Goal: Navigation & Orientation: Understand site structure

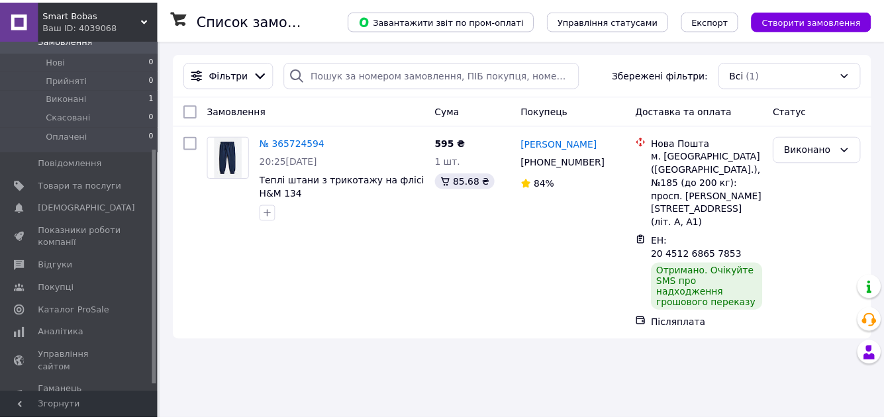
scroll to position [170, 0]
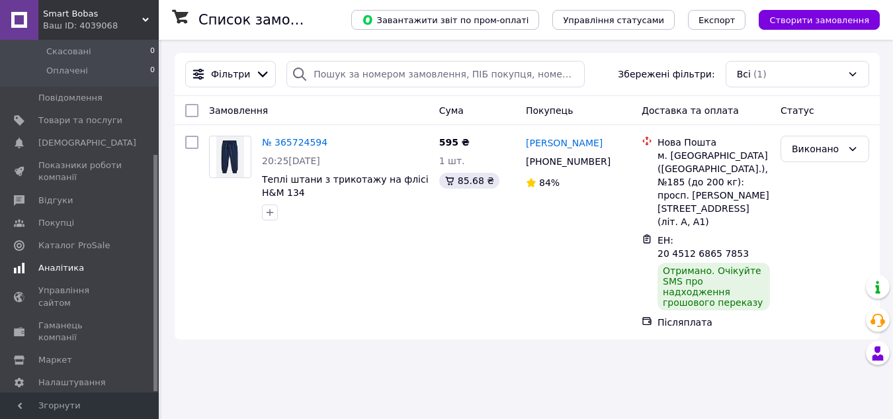
click at [72, 262] on span "Аналітика" at bounding box center [61, 268] width 46 height 12
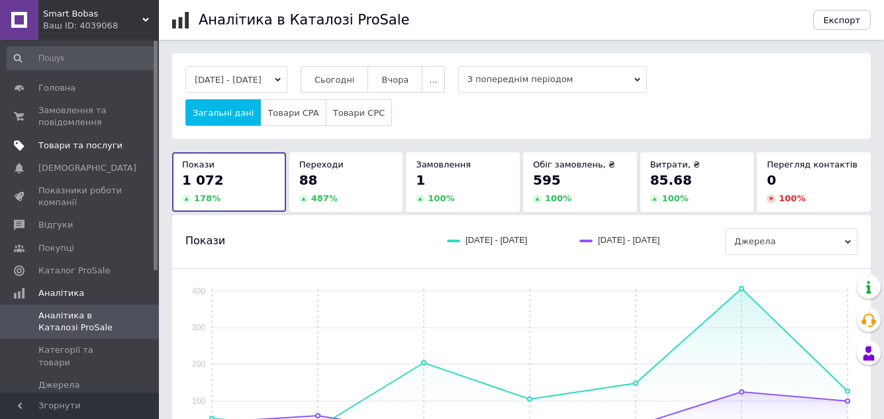
click at [83, 141] on span "Товари та послуги" at bounding box center [80, 146] width 84 height 12
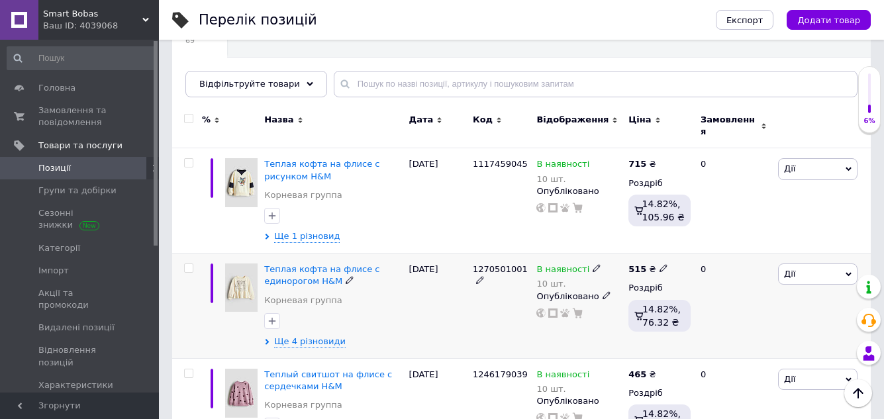
scroll to position [132, 0]
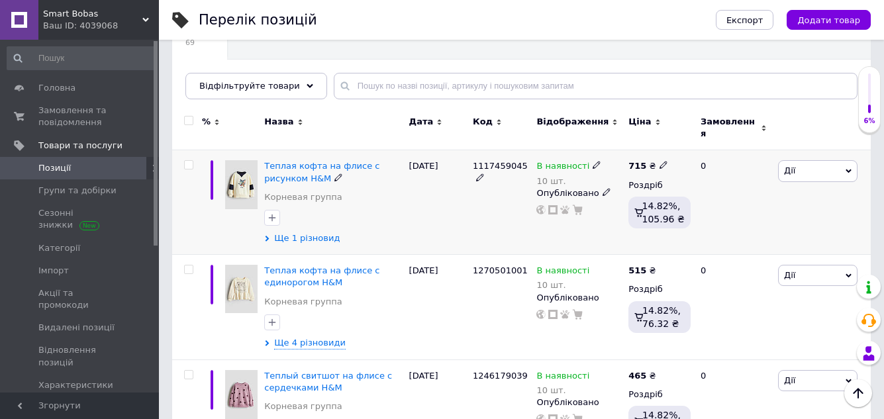
click at [302, 232] on span "Ще 1 різновид" at bounding box center [307, 238] width 66 height 12
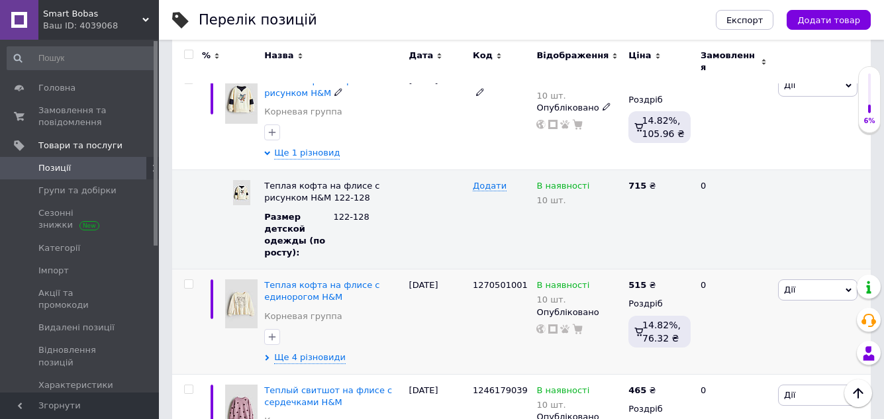
scroll to position [331, 0]
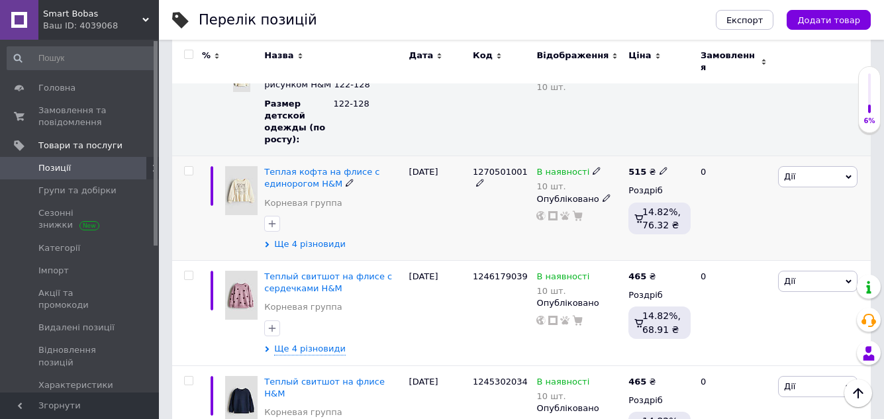
click at [319, 238] on span "Ще 4 різновиди" at bounding box center [309, 244] width 71 height 12
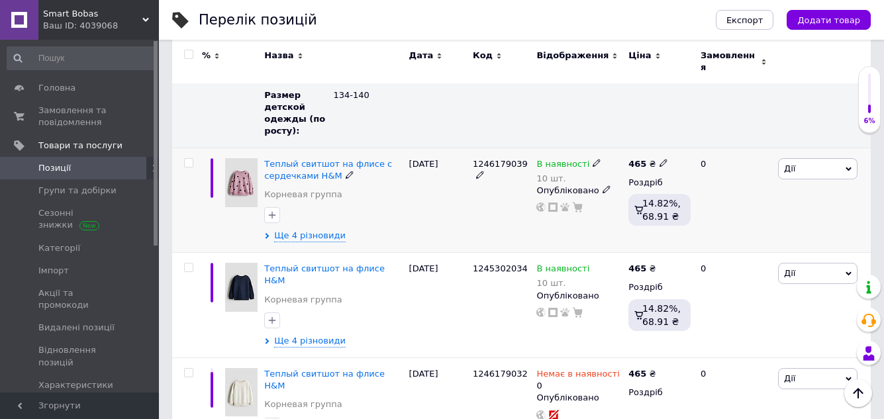
scroll to position [860, 0]
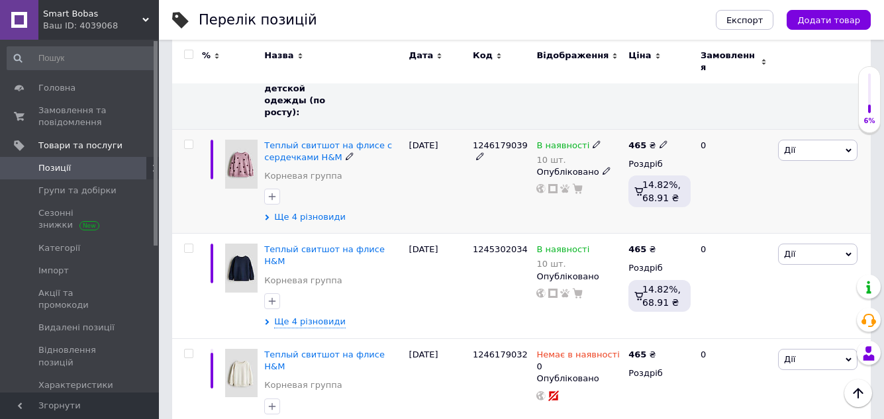
click at [311, 211] on span "Ще 4 різновиди" at bounding box center [309, 217] width 71 height 12
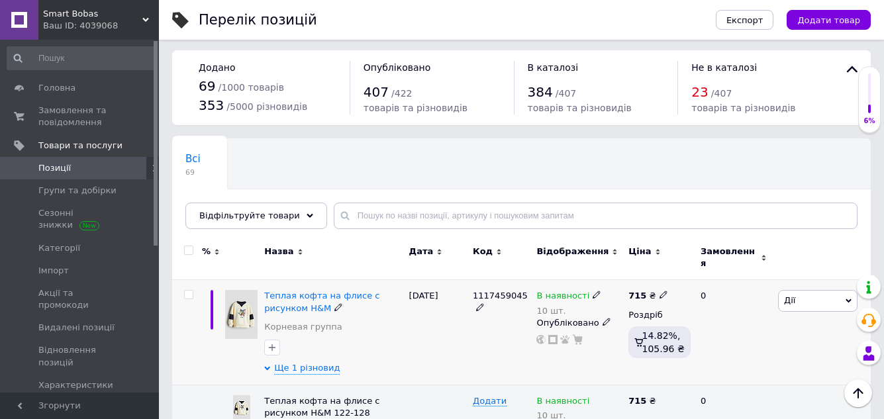
scroll to position [0, 0]
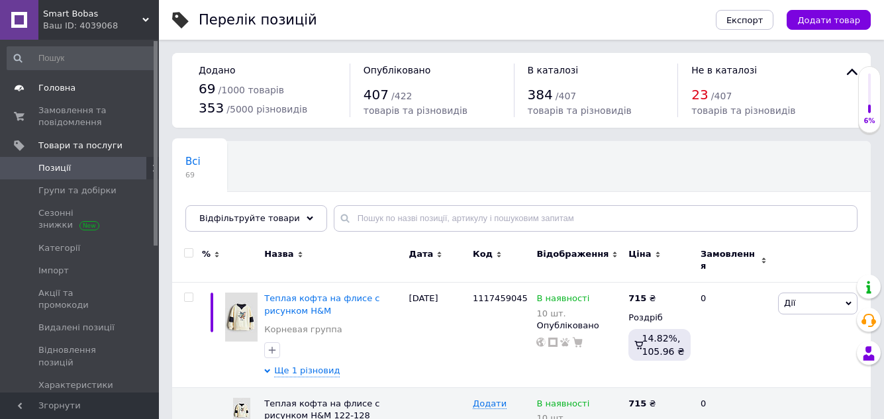
click at [52, 86] on span "Головна" at bounding box center [56, 88] width 37 height 12
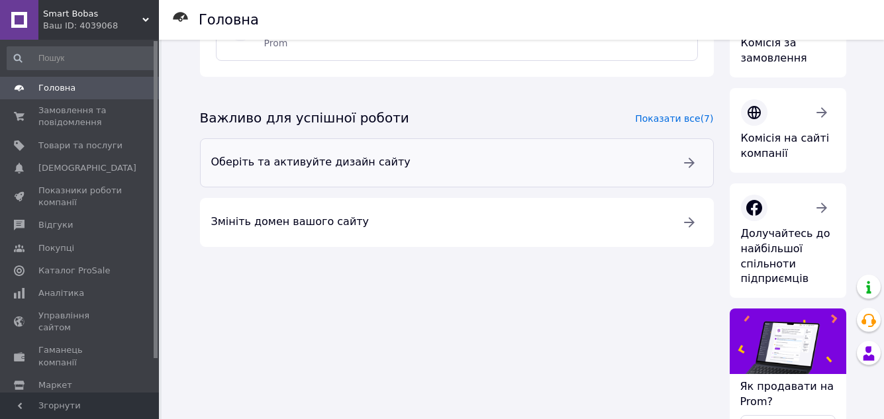
scroll to position [265, 0]
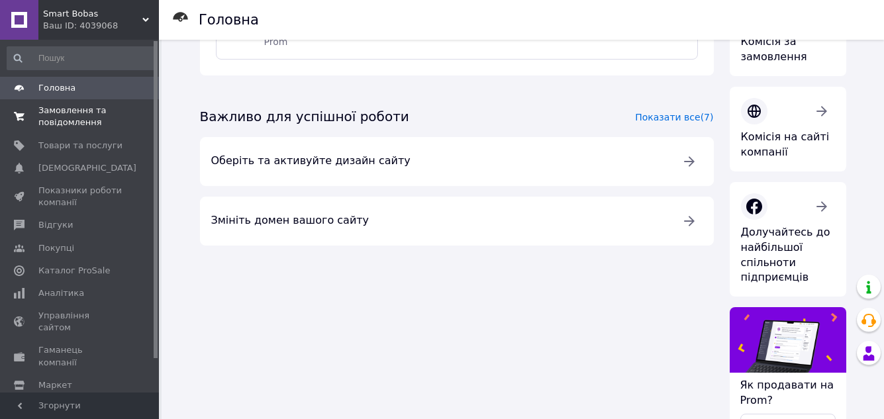
click at [52, 113] on span "Замовлення та повідомлення" at bounding box center [80, 117] width 84 height 24
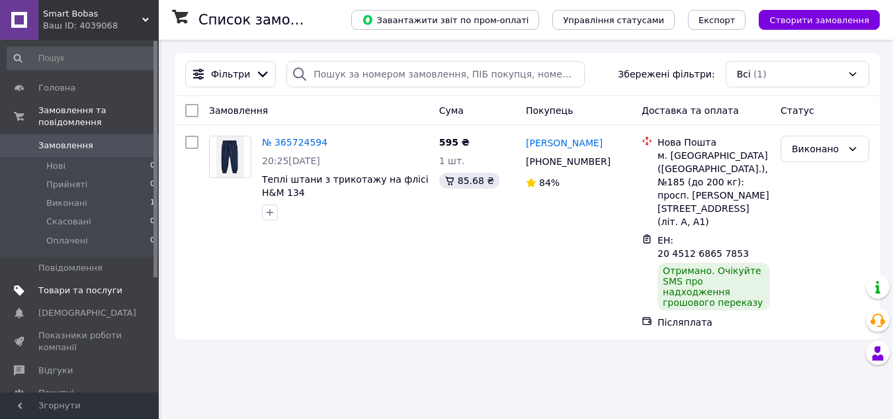
click at [92, 279] on link "Товари та послуги" at bounding box center [81, 290] width 163 height 23
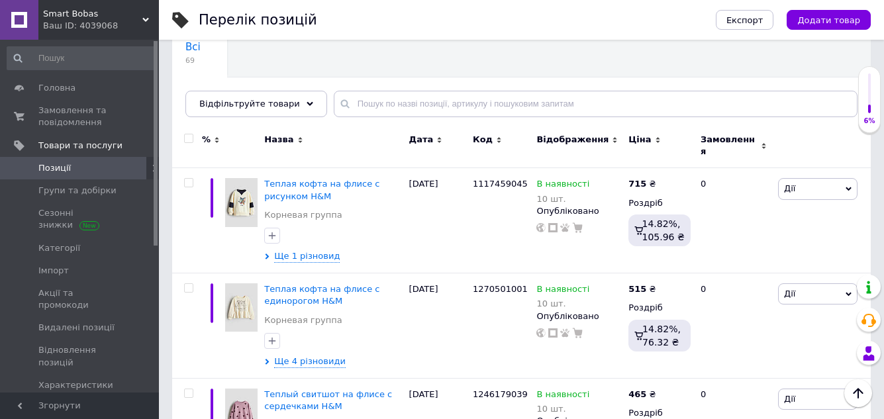
scroll to position [132, 0]
